Goal: Task Accomplishment & Management: Manage account settings

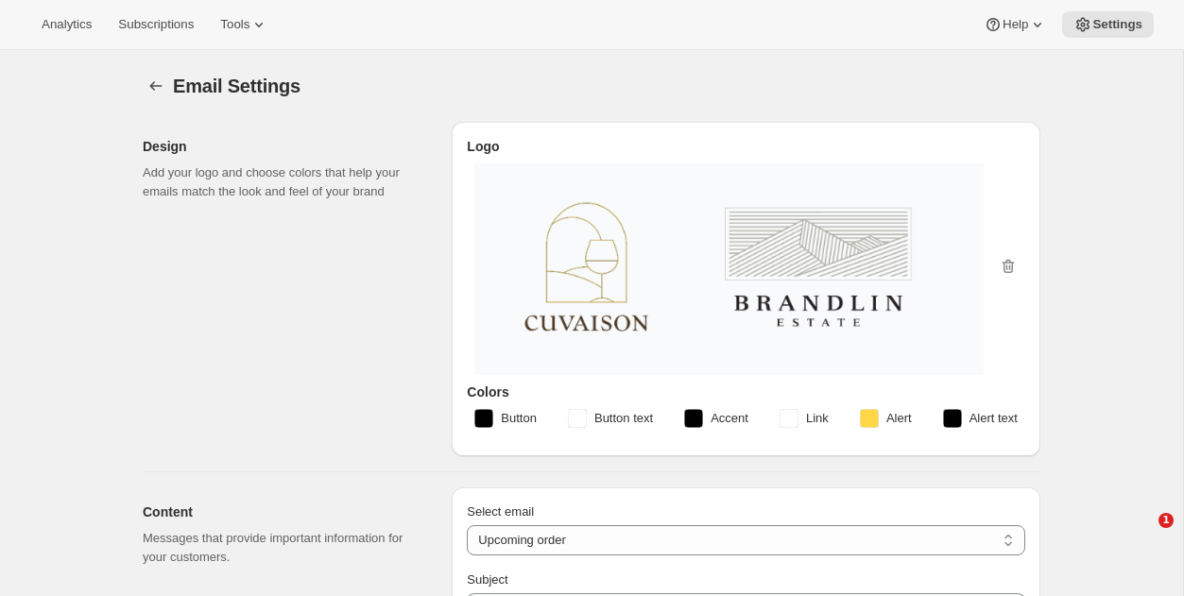
select select "subscriptionMessage"
select select "5"
select select "15"
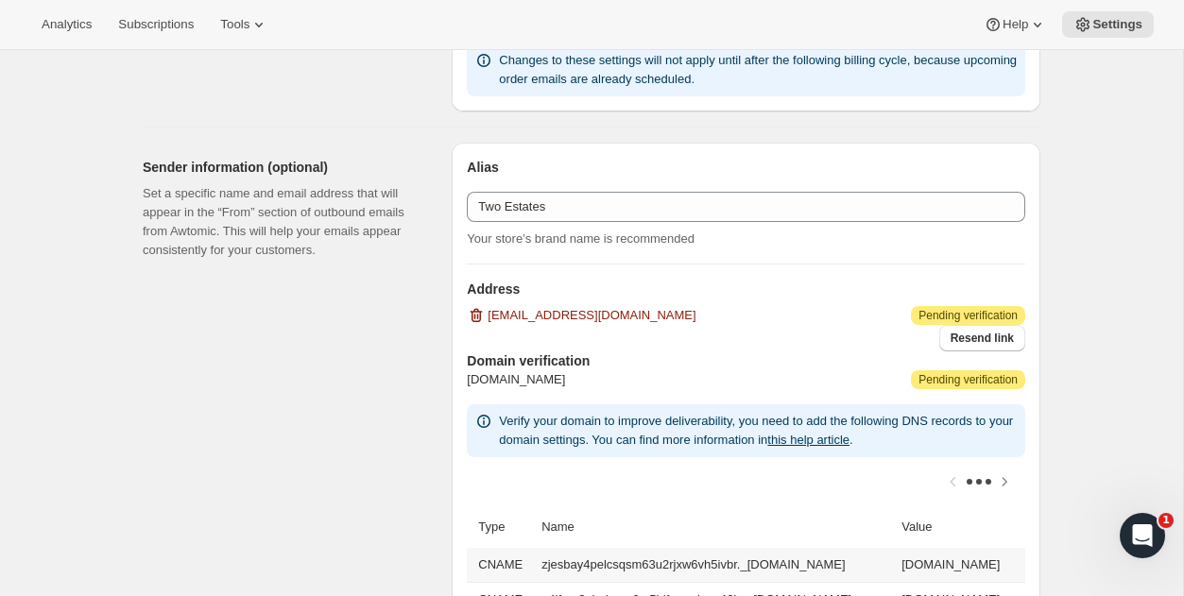
scroll to position [1166, 0]
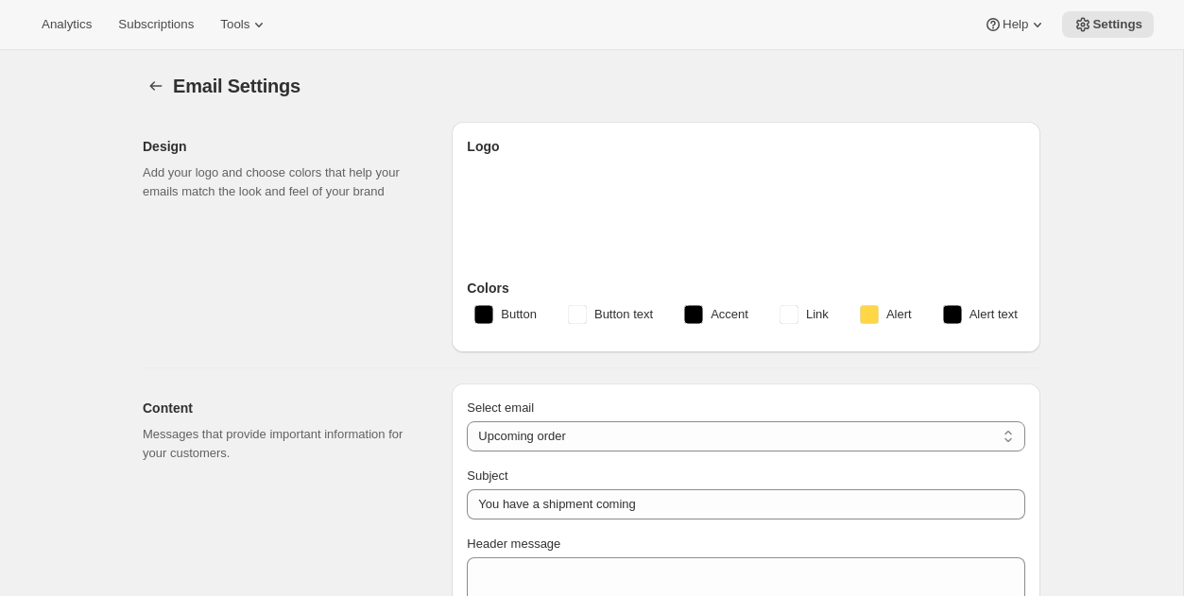
select select "subscriptionMessage"
select select "5"
select select "15"
type input "Two Estates"
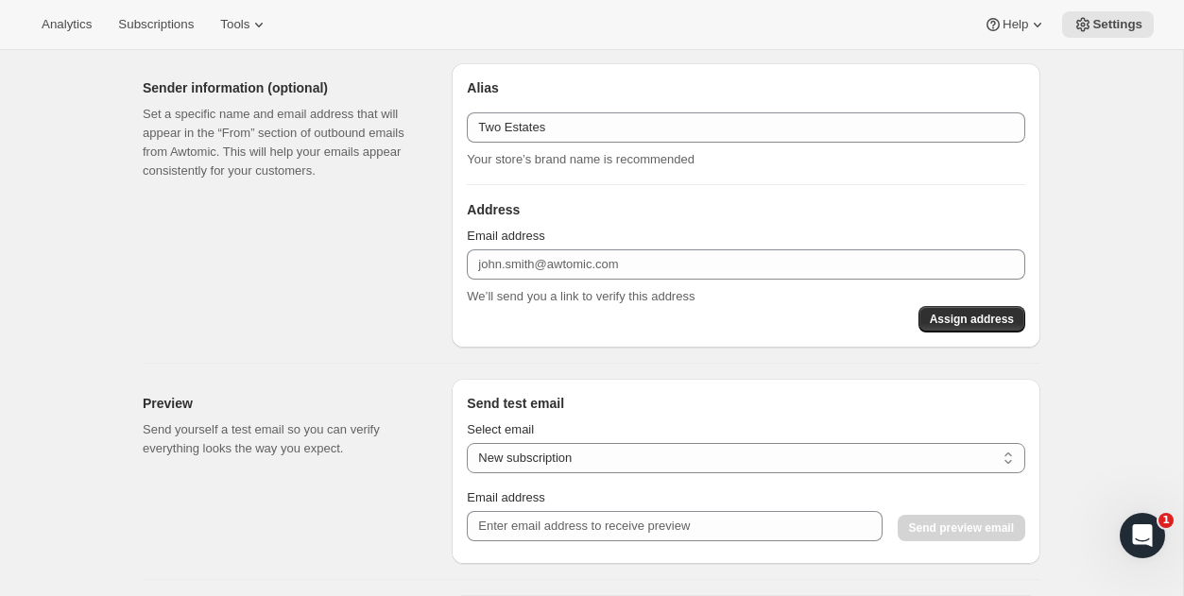
scroll to position [1231, 0]
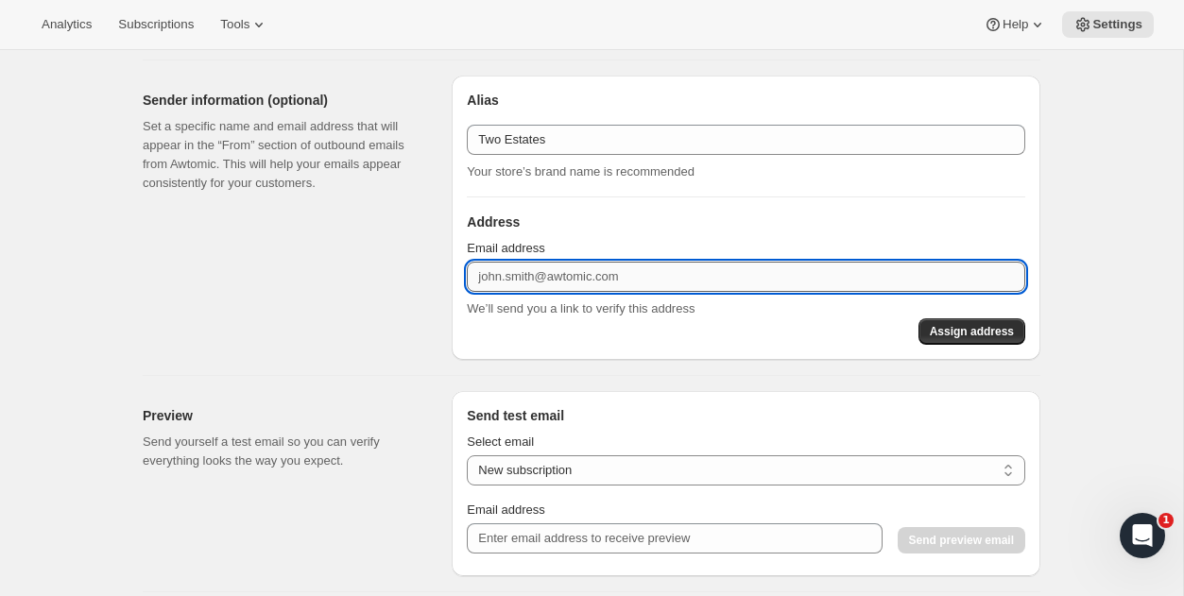
click at [498, 278] on input "Email address" at bounding box center [746, 277] width 559 height 30
type input "[PERSON_NAME][EMAIL_ADDRESS][DOMAIN_NAME]"
drag, startPoint x: 572, startPoint y: 279, endPoint x: 412, endPoint y: 279, distance: 159.7
click at [420, 279] on div "Sender information (optional) Set a specific name and email address that will a…" at bounding box center [584, 210] width 913 height 300
paste input "[EMAIL_ADDRESS][DOMAIN_NAME]"
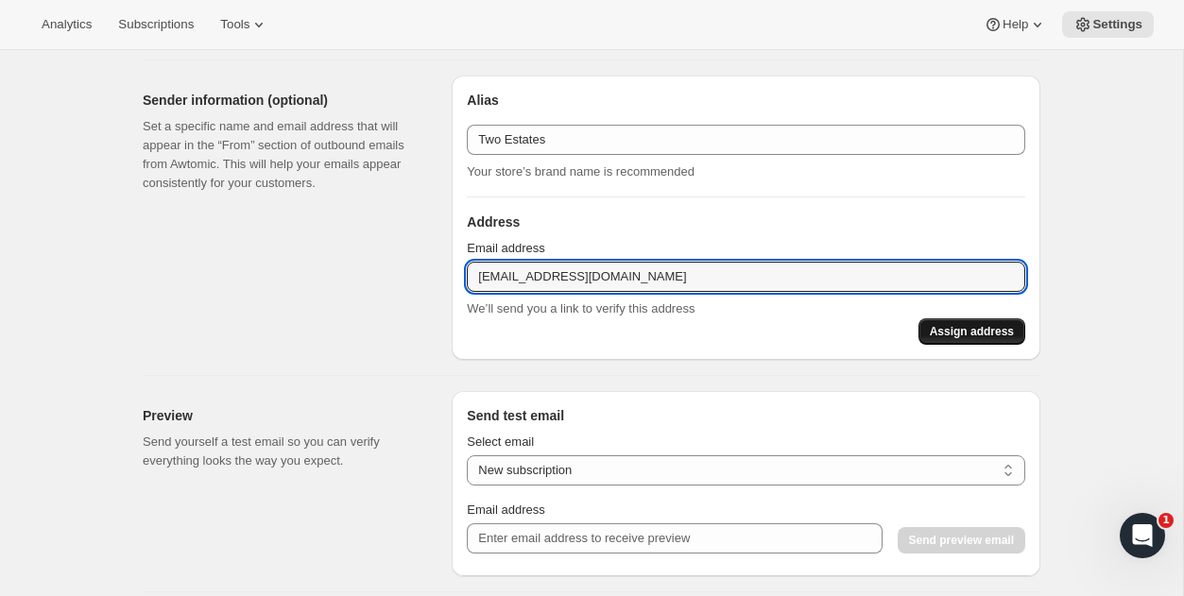
type input "[EMAIL_ADDRESS][DOMAIN_NAME]"
click at [931, 333] on span "Assign address" at bounding box center [972, 331] width 84 height 15
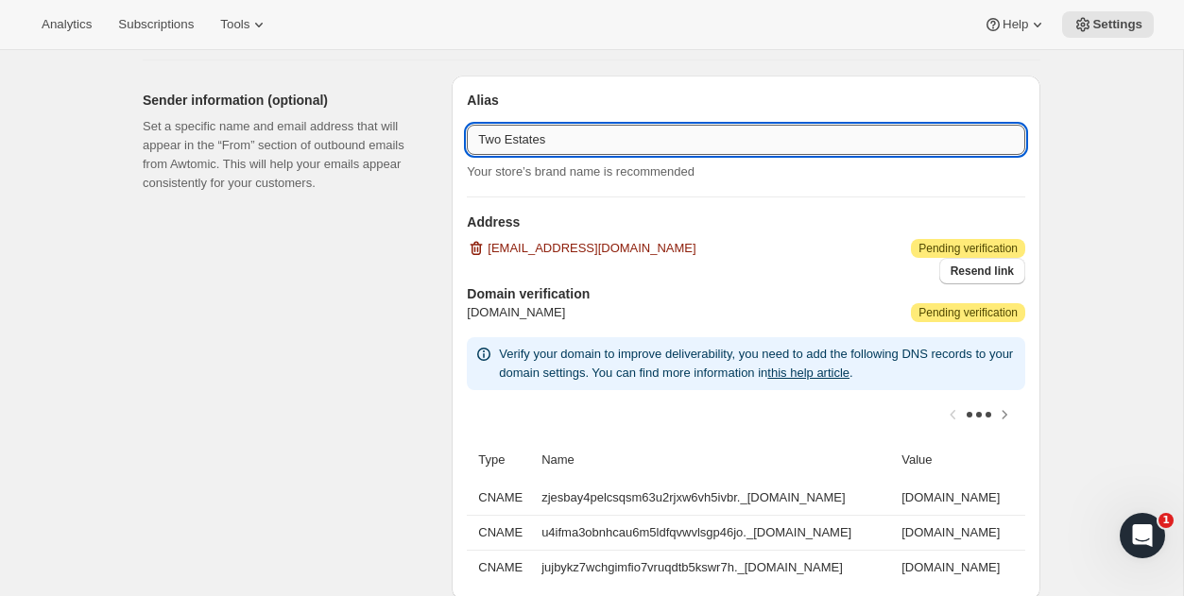
click at [545, 135] on input "Two Estates" at bounding box center [746, 140] width 559 height 30
type input "Two Estates"
click at [403, 220] on div "Sender information (optional) Set a specific name and email address that will a…" at bounding box center [290, 338] width 294 height 524
